Goal: Task Accomplishment & Management: Manage account settings

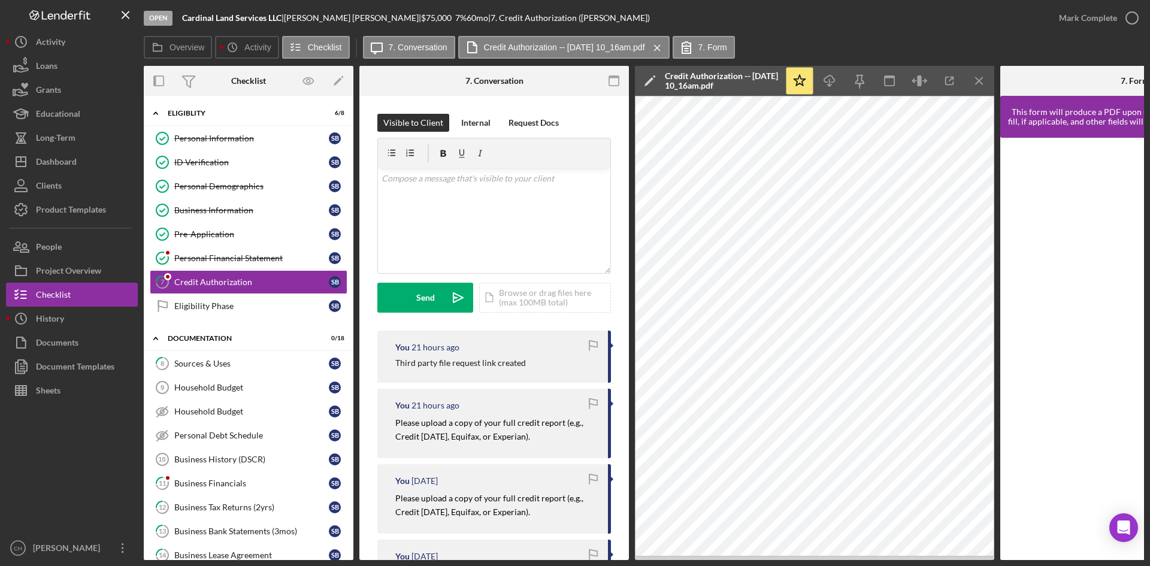
scroll to position [299, 0]
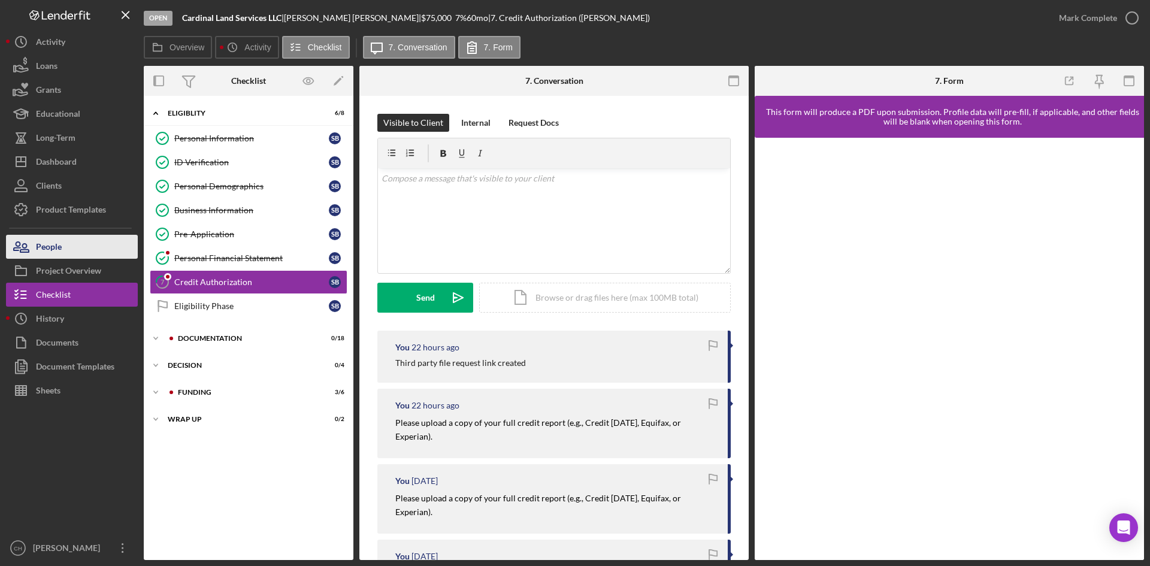
click at [80, 246] on button "People" at bounding box center [72, 247] width 132 height 24
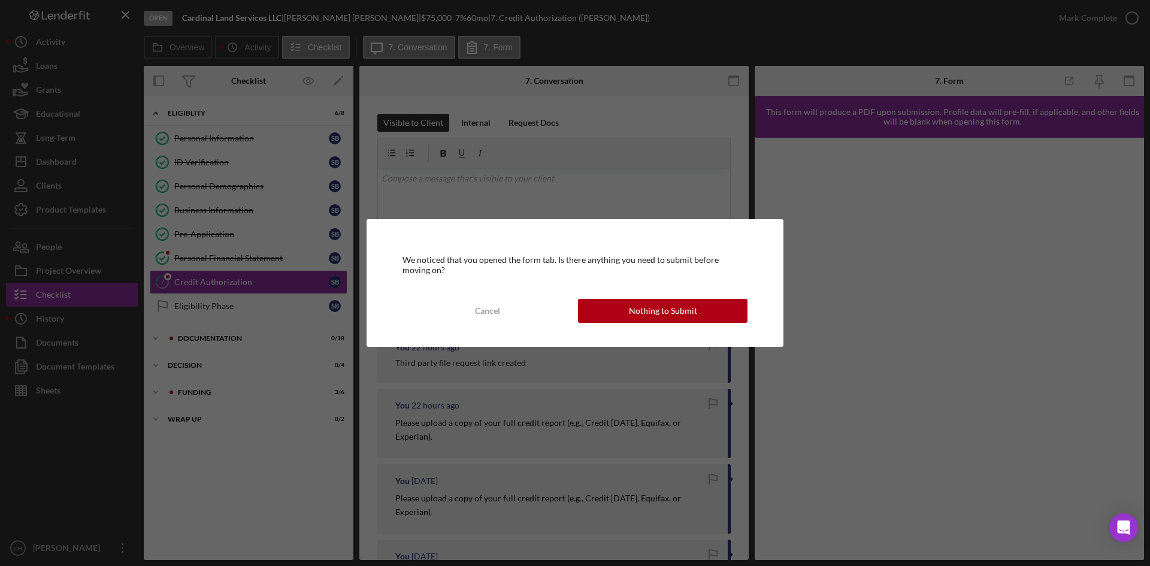
click at [75, 159] on div "We noticed that you opened the form tab. Is there anything you need to submit b…" at bounding box center [575, 283] width 1150 height 566
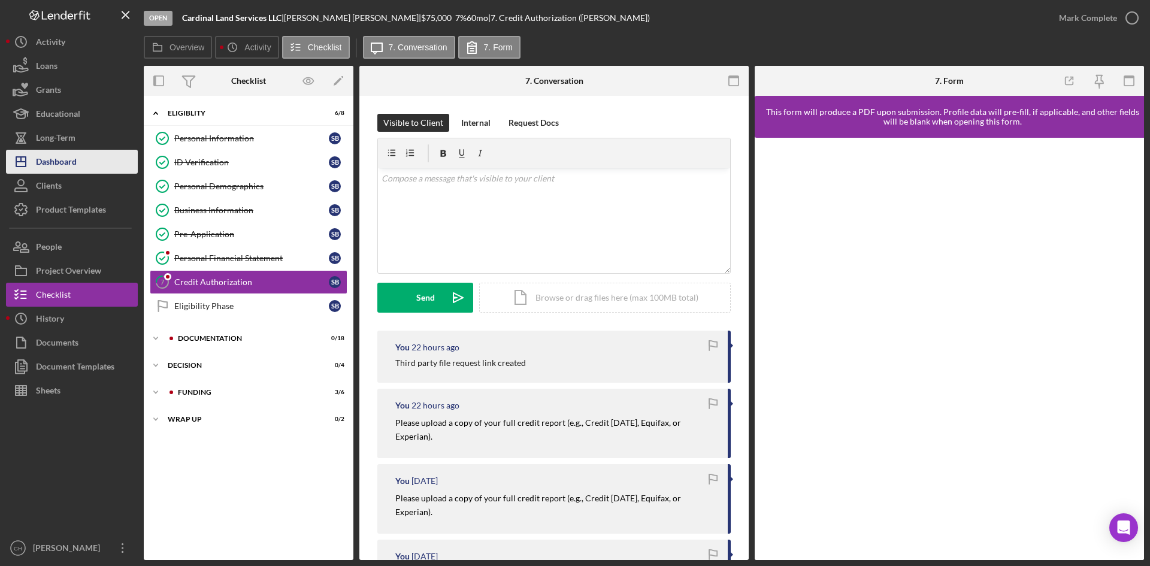
click at [73, 164] on div "Dashboard" at bounding box center [56, 163] width 41 height 27
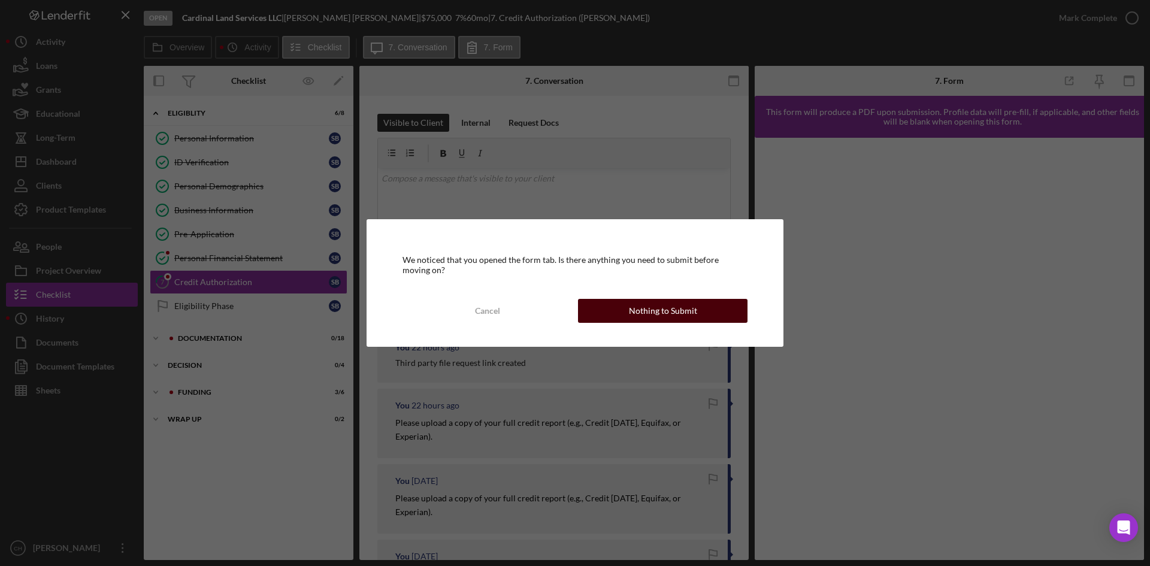
click at [647, 316] on div "Nothing to Submit" at bounding box center [663, 311] width 68 height 24
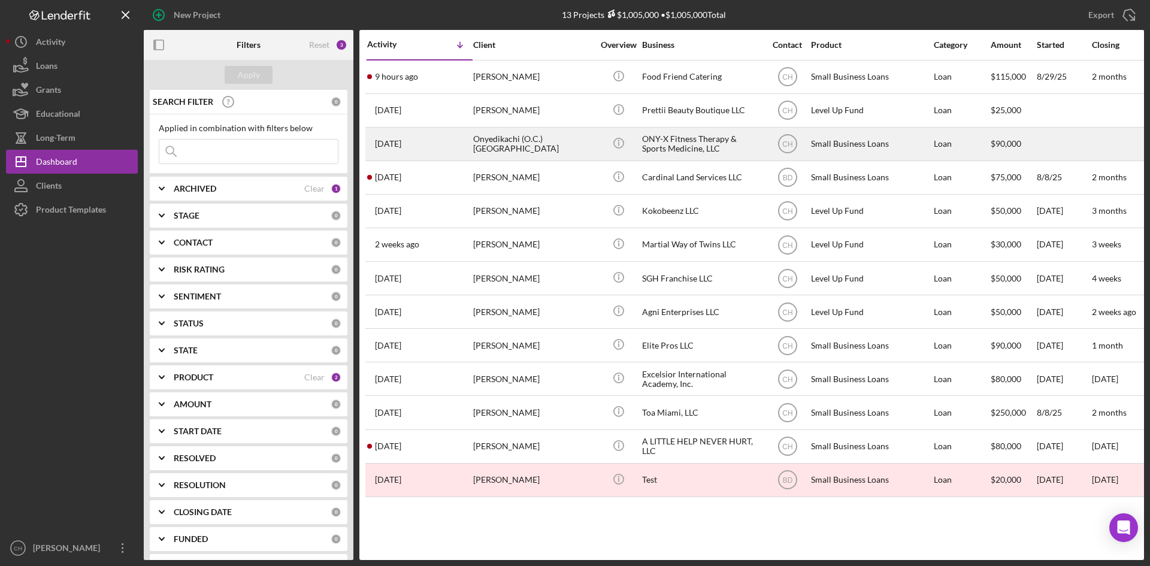
click at [452, 150] on div "1 day ago Onyedikachi (O.C.) Ibeji" at bounding box center [419, 144] width 105 height 32
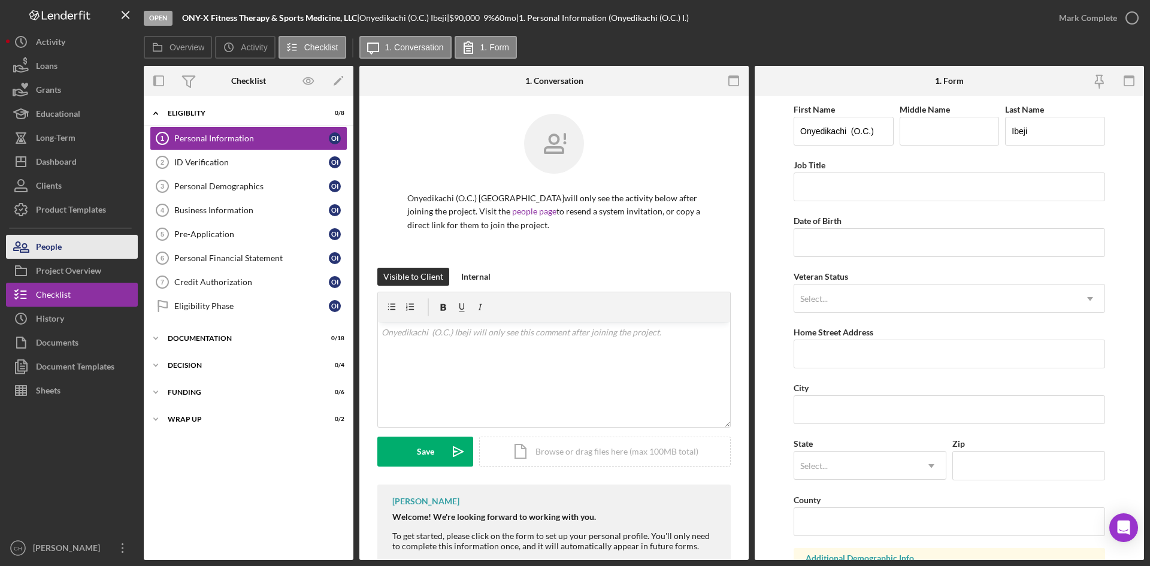
click at [85, 252] on button "People" at bounding box center [72, 247] width 132 height 24
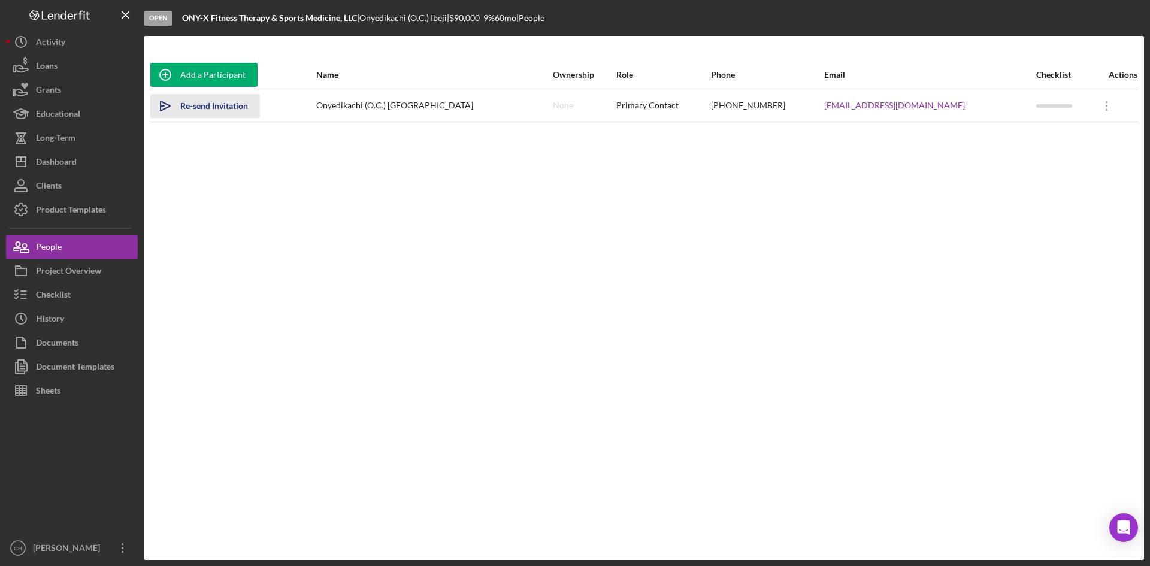
click at [192, 108] on div "Re-send Invitation" at bounding box center [214, 106] width 68 height 24
click at [71, 247] on button "People" at bounding box center [72, 247] width 132 height 24
click at [91, 167] on button "Icon/Dashboard Dashboard" at bounding box center [72, 162] width 132 height 24
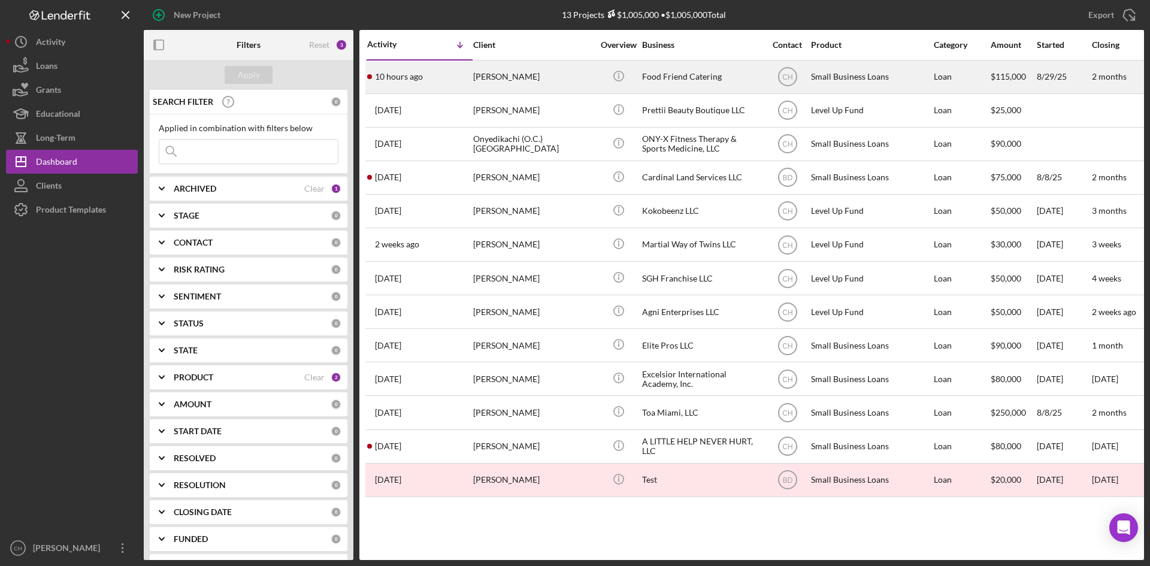
click at [428, 82] on div "10 hours ago Kenrith Lawerence" at bounding box center [419, 77] width 105 height 32
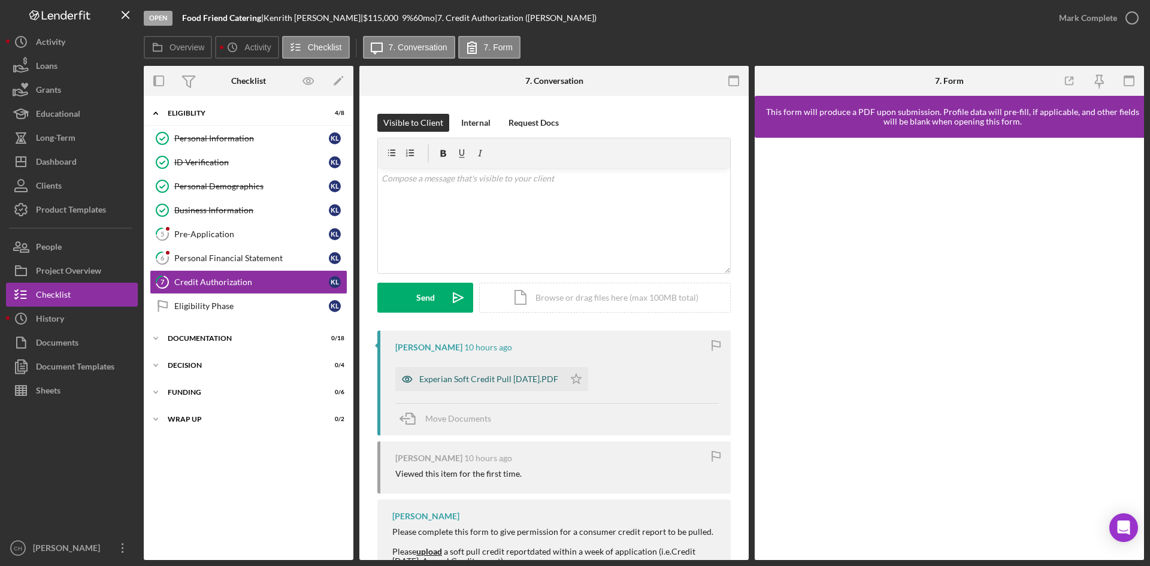
click at [467, 379] on div "Experian Soft Credit Pull 9-16-25.PDF" at bounding box center [488, 379] width 139 height 10
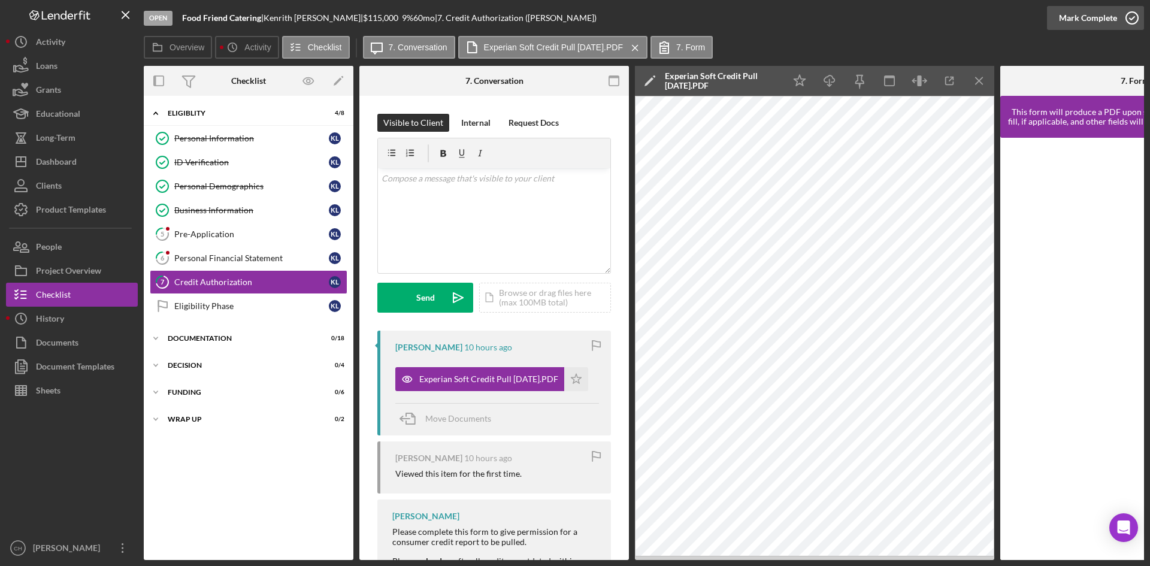
click at [1064, 12] on div "Mark Complete" at bounding box center [1088, 18] width 58 height 24
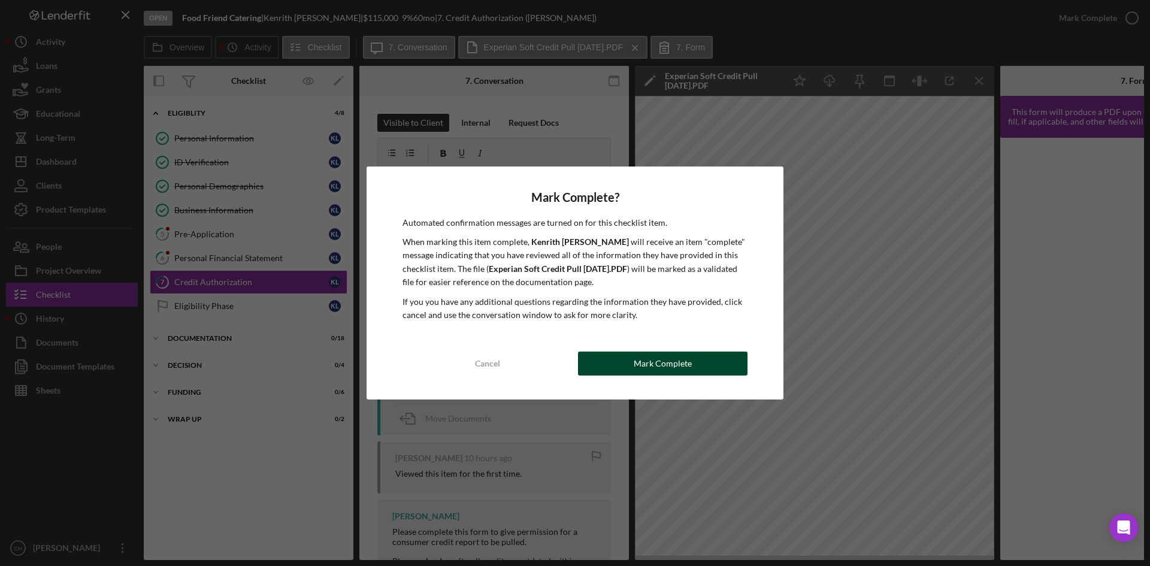
click at [650, 365] on div "Mark Complete" at bounding box center [663, 364] width 58 height 24
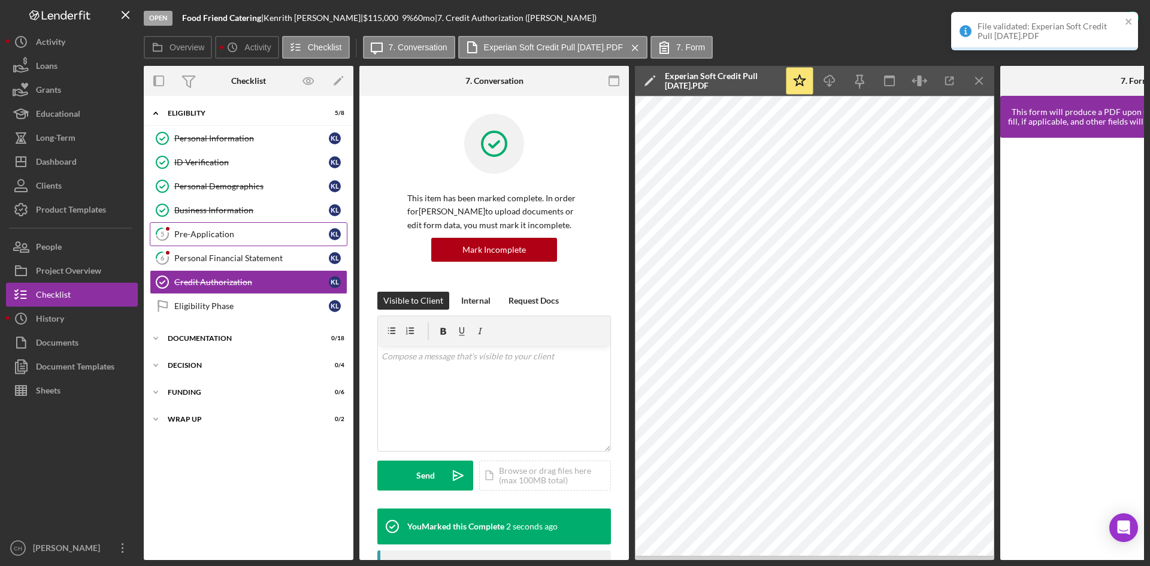
click at [226, 234] on div "Pre-Application" at bounding box center [251, 234] width 155 height 10
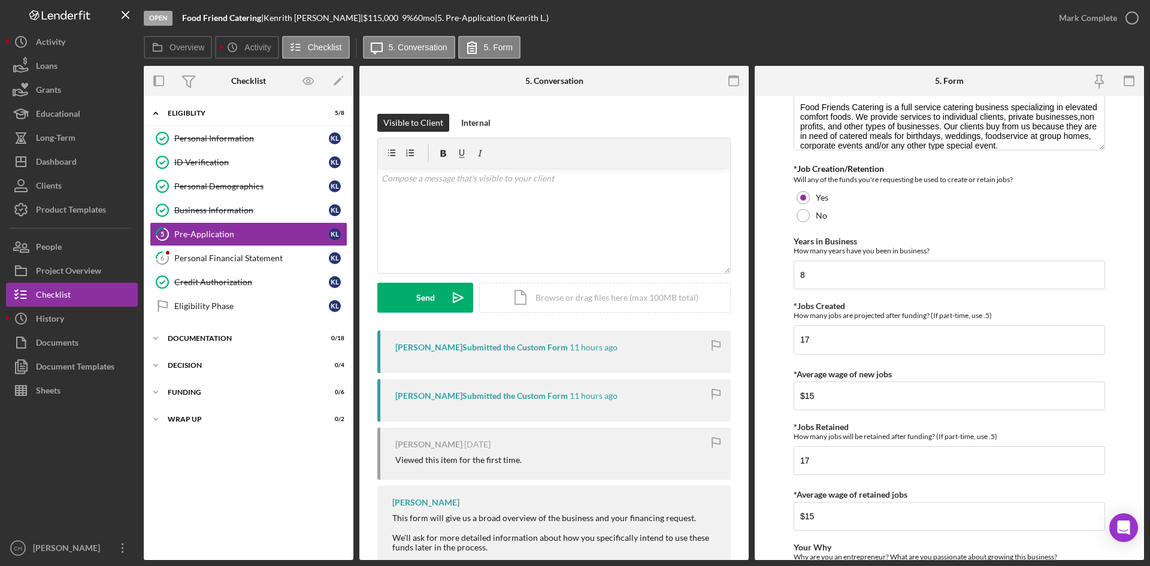
scroll to position [125, 0]
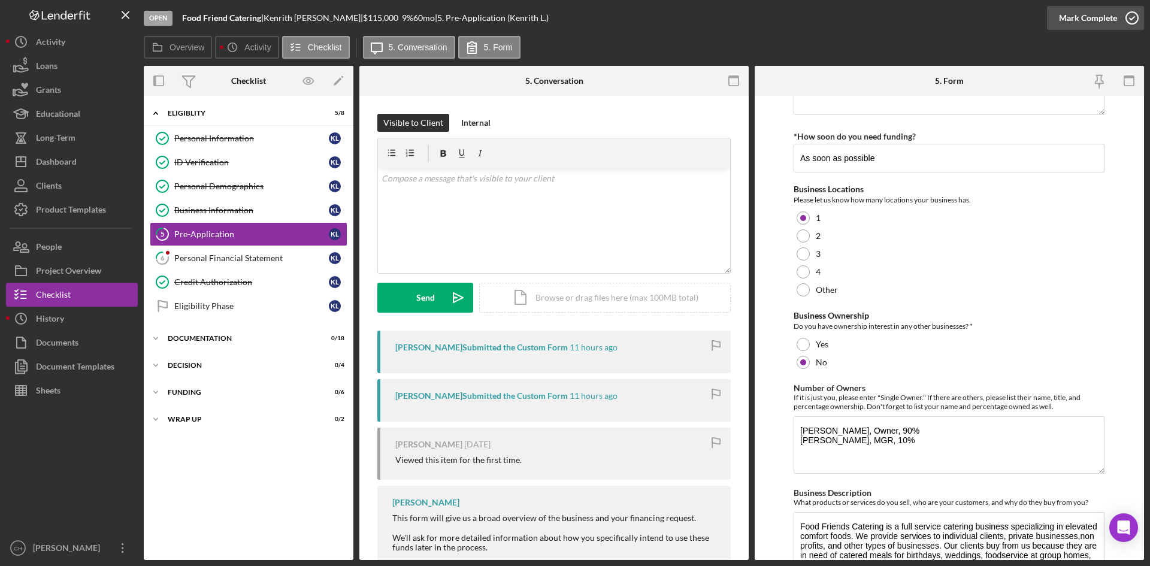
click at [1080, 22] on div "Mark Complete" at bounding box center [1088, 18] width 58 height 24
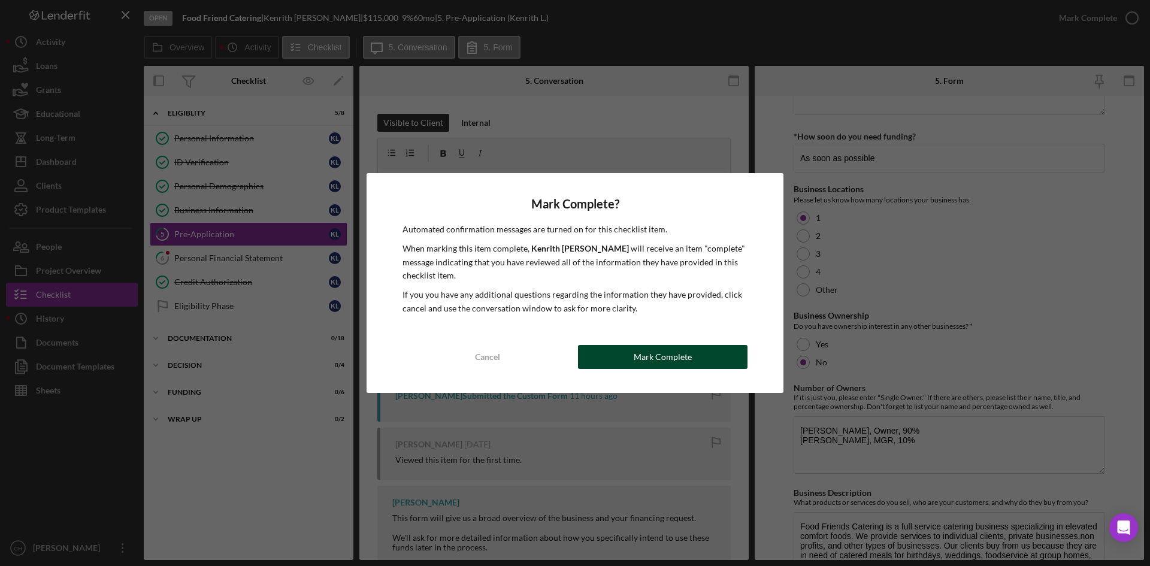
click at [660, 361] on div "Mark Complete" at bounding box center [663, 357] width 58 height 24
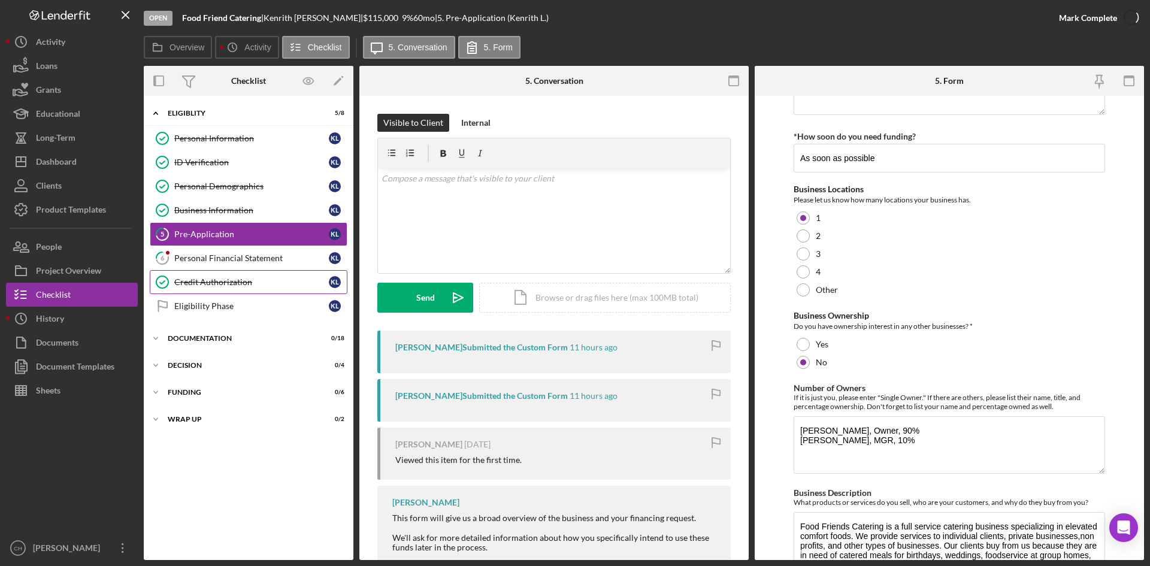
scroll to position [173, 0]
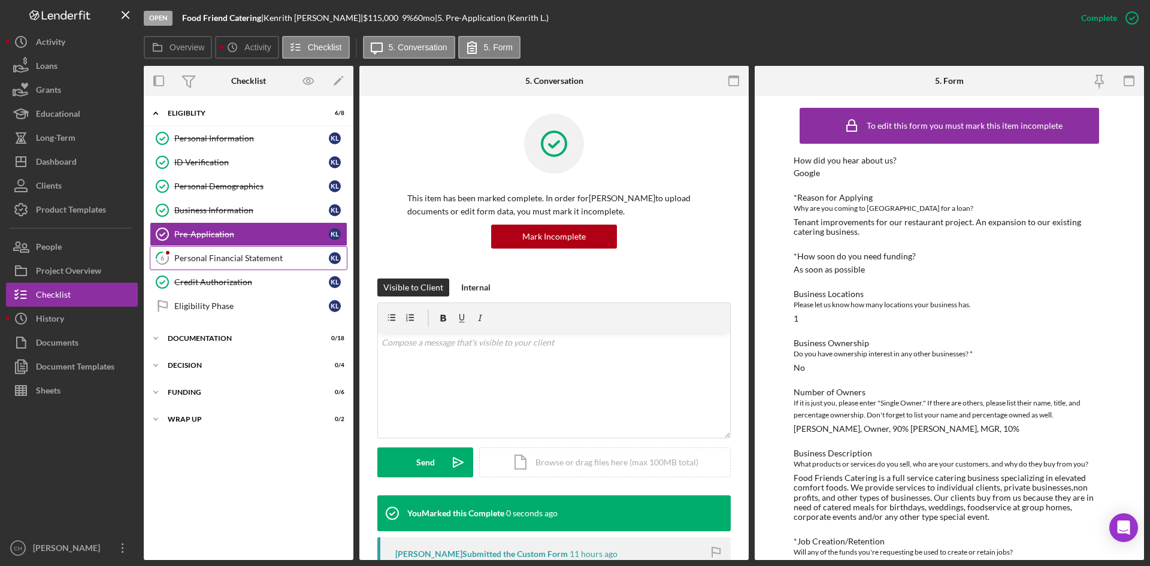
click at [216, 256] on div "Personal Financial Statement" at bounding box center [251, 258] width 155 height 10
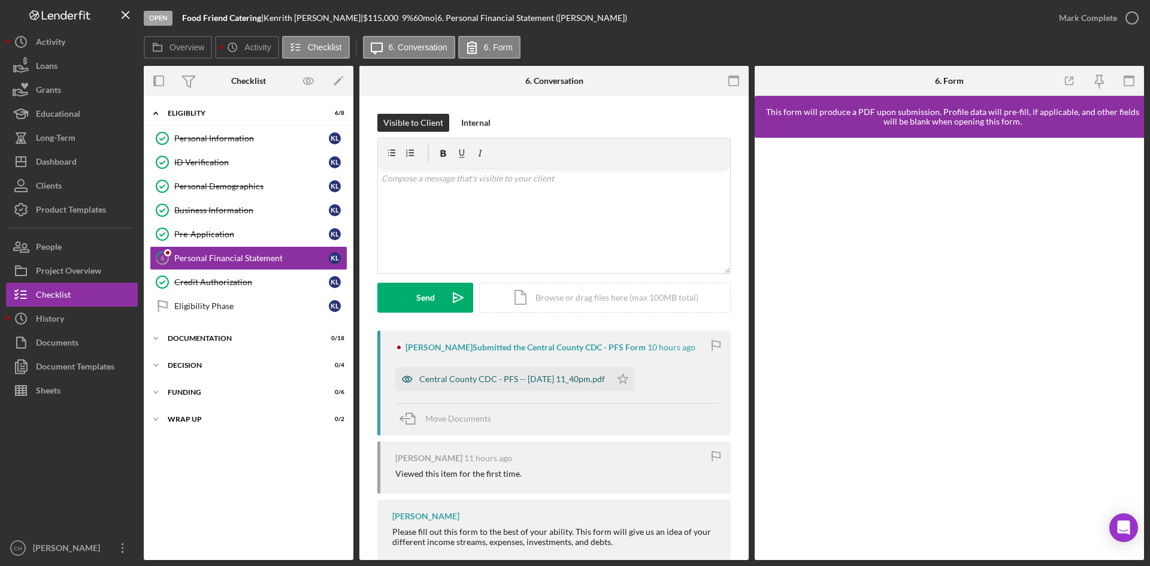
click at [480, 379] on div "Central County CDC - PFS -- 2025-09-16 11_40pm.pdf" at bounding box center [512, 379] width 186 height 10
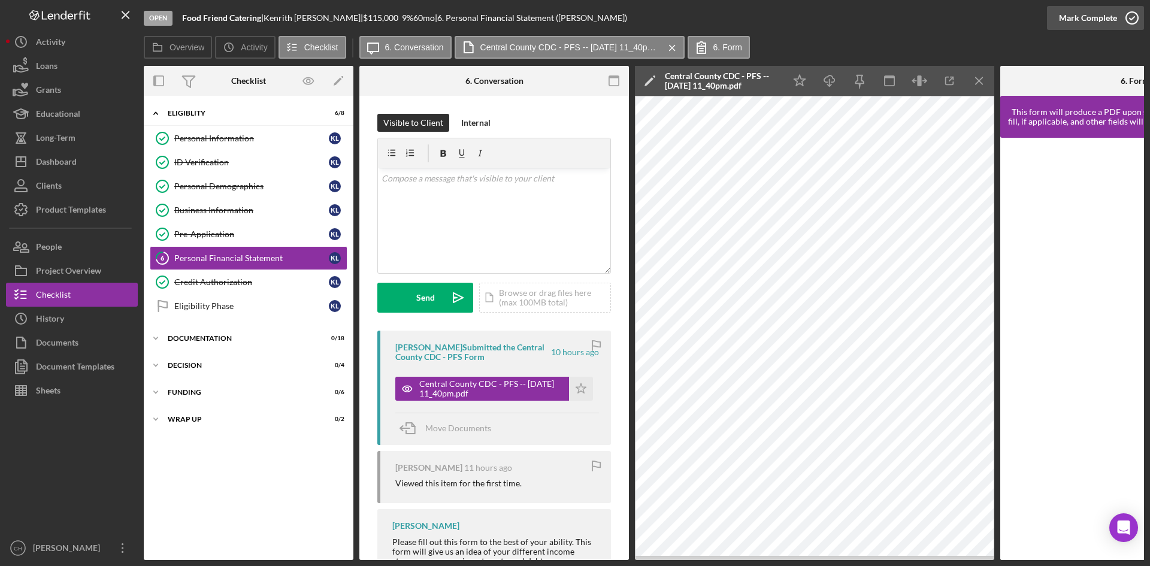
click at [1085, 16] on div "Mark Complete" at bounding box center [1088, 18] width 58 height 24
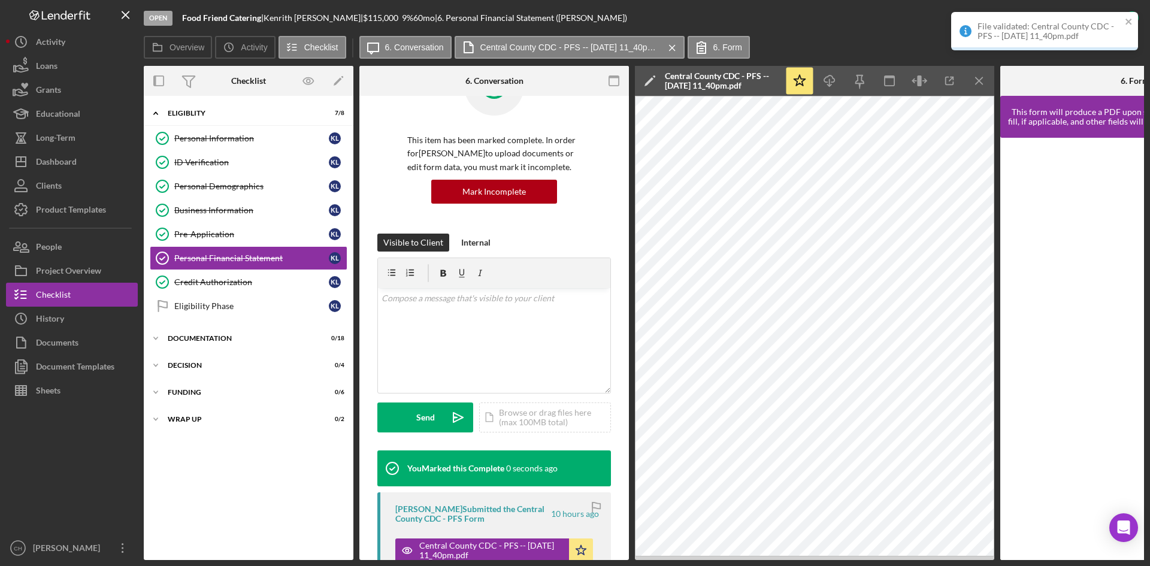
scroll to position [240, 0]
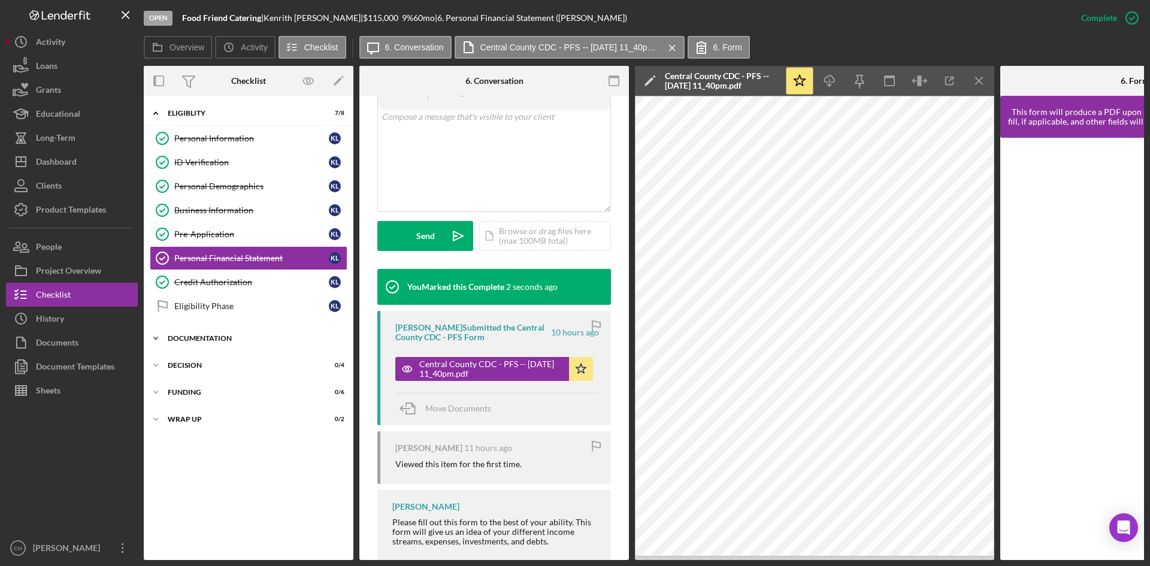
click at [247, 342] on div "Documentation" at bounding box center [253, 338] width 171 height 7
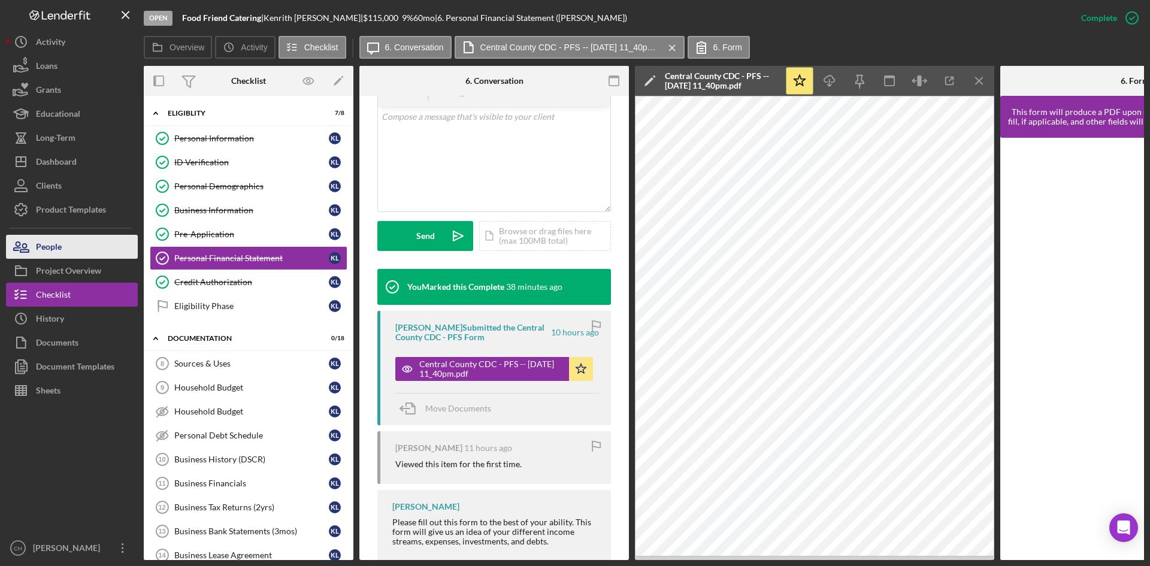
click at [58, 251] on div "People" at bounding box center [49, 248] width 26 height 27
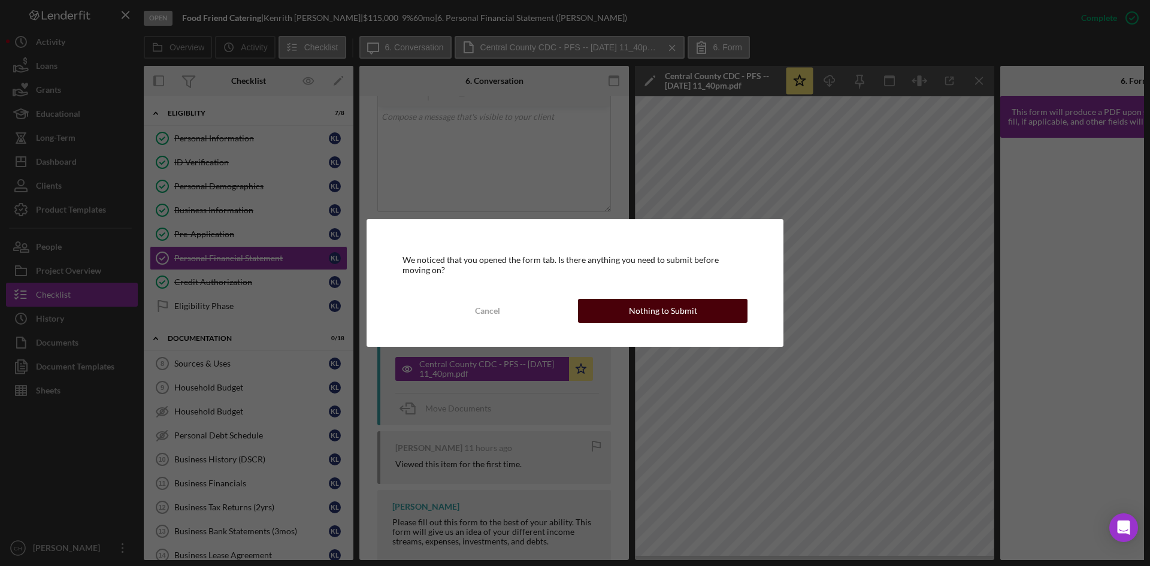
click at [645, 308] on div "Nothing to Submit" at bounding box center [663, 311] width 68 height 24
